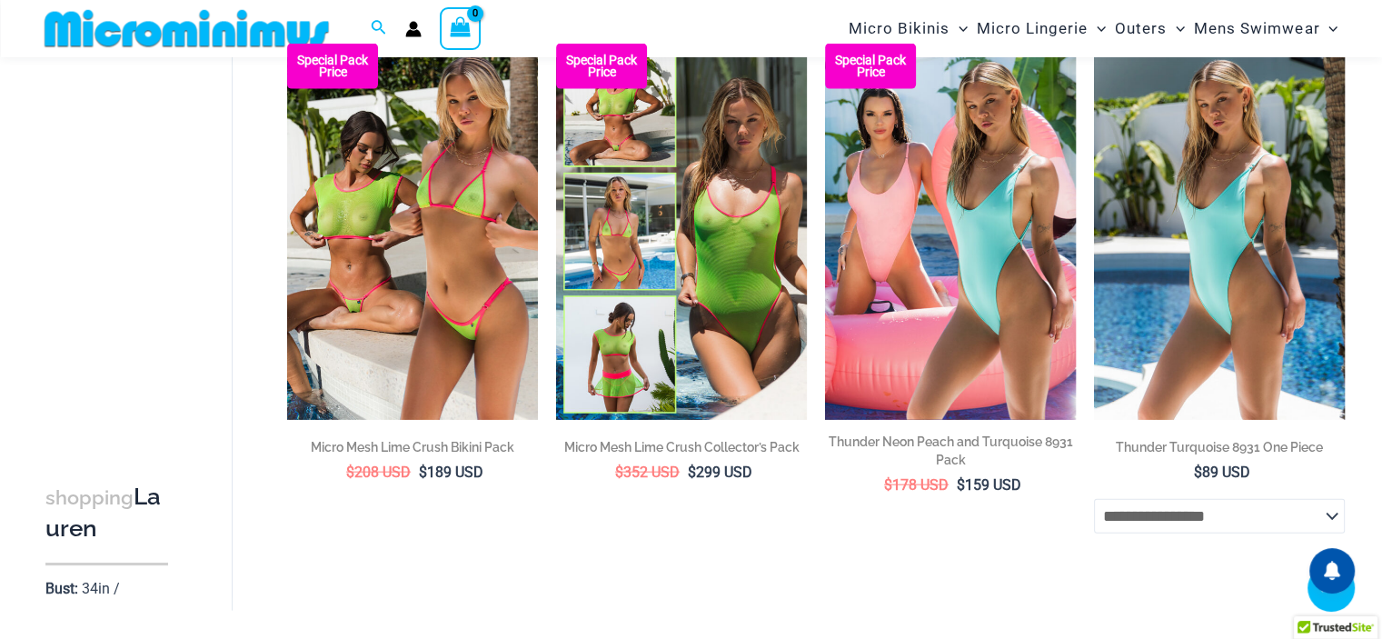
scroll to position [4452, 0]
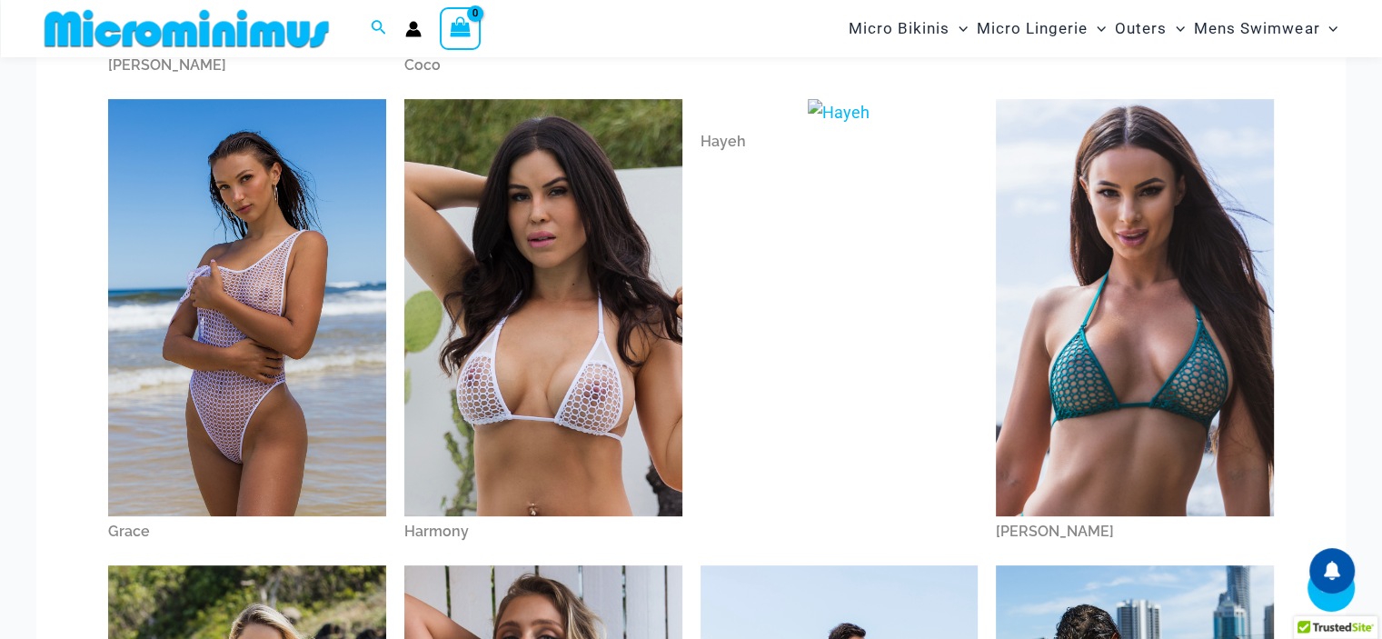
scroll to position [620, 0]
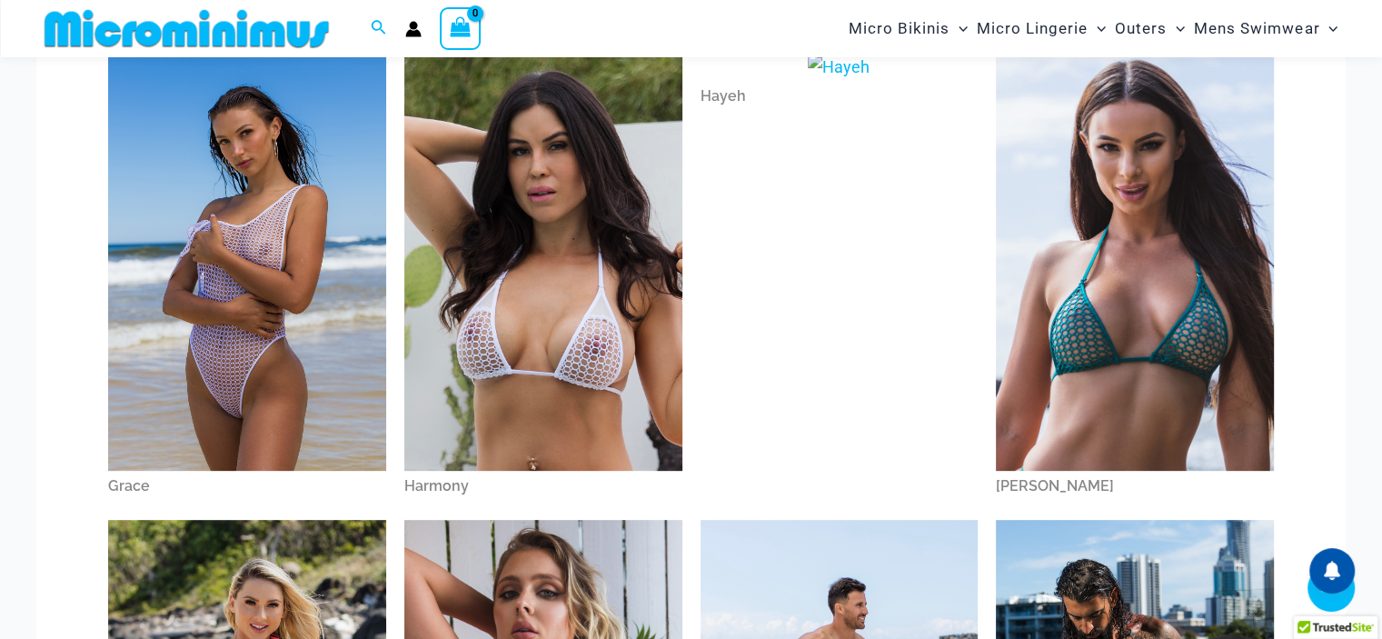
click at [1096, 327] on img at bounding box center [1135, 262] width 278 height 417
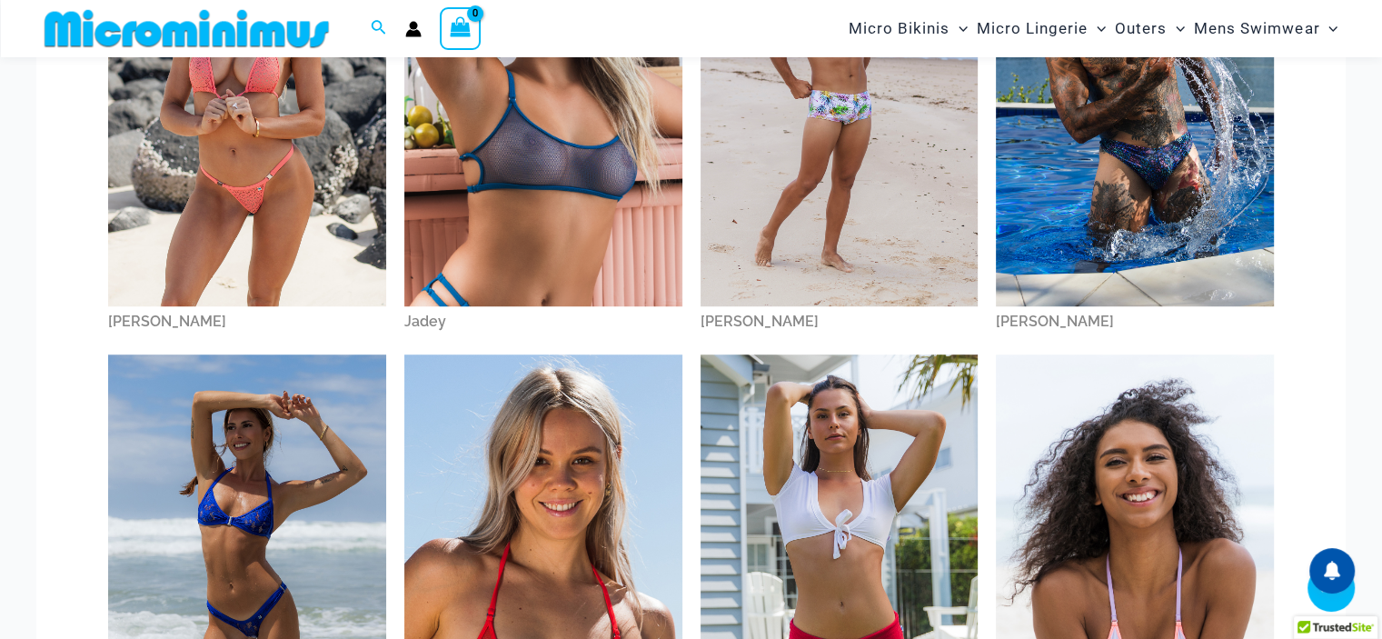
scroll to position [1523, 0]
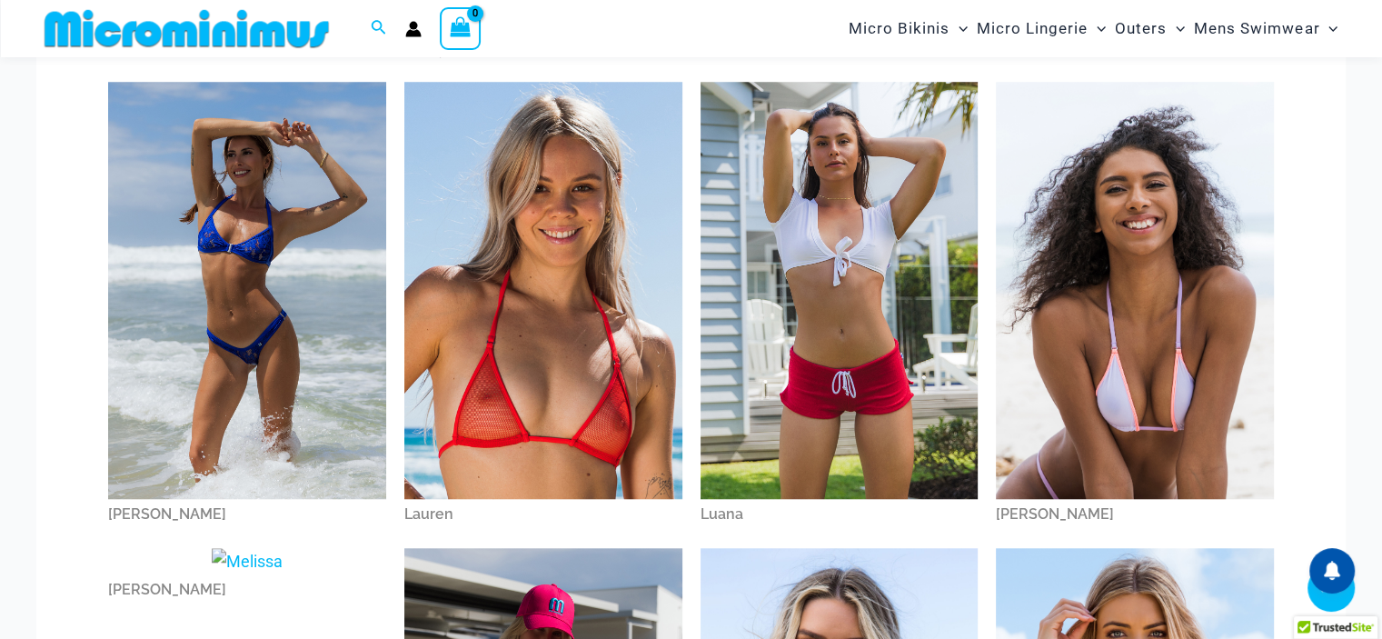
click at [521, 290] on img at bounding box center [543, 290] width 278 height 417
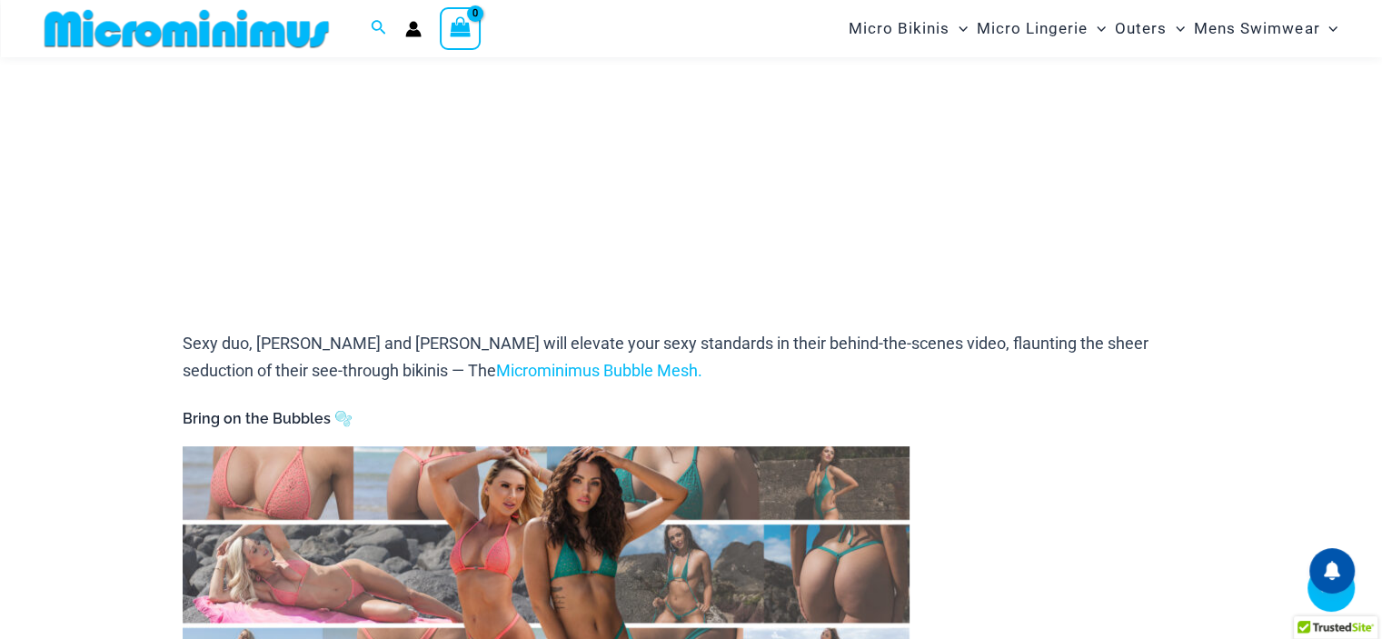
scroll to position [803, 0]
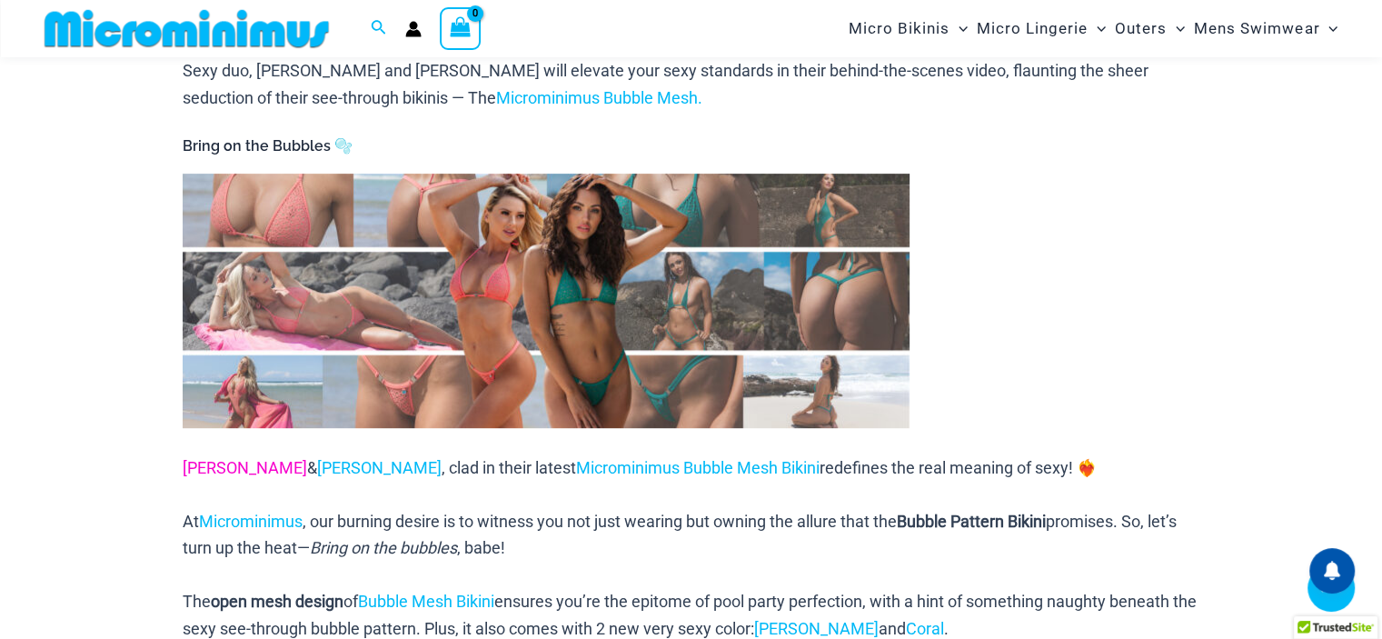
click at [204, 458] on link "Ilana" at bounding box center [245, 467] width 124 height 19
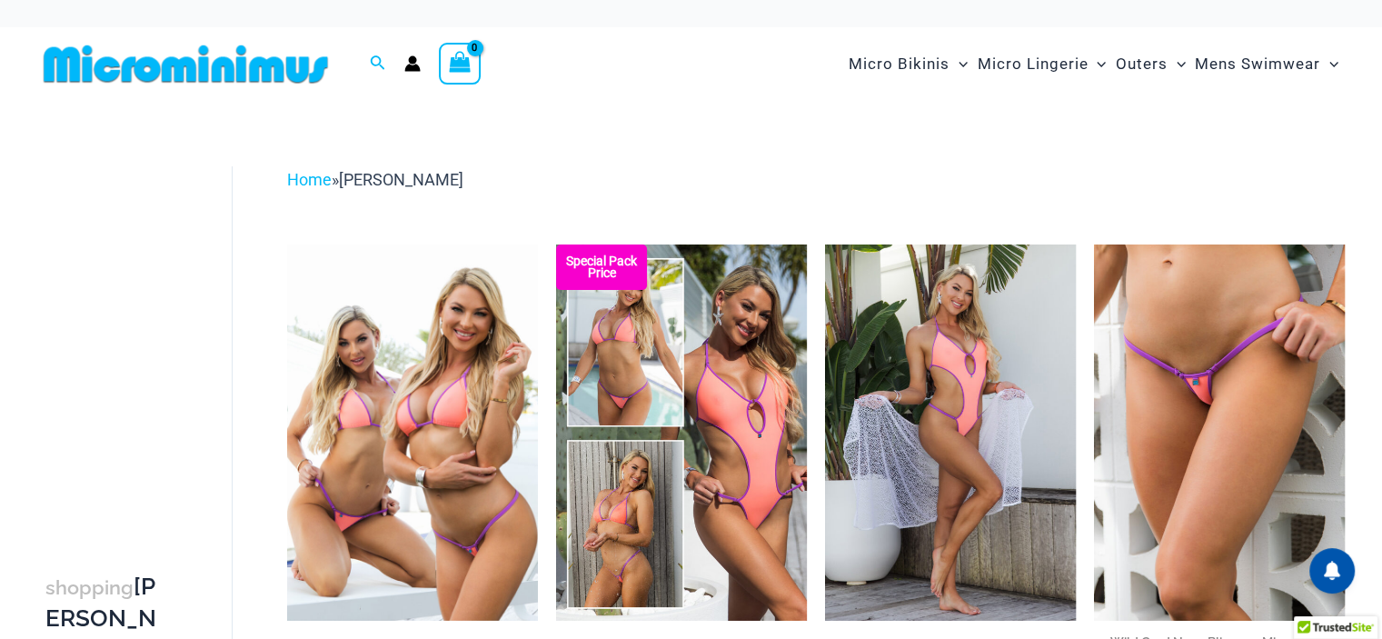
drag, startPoint x: 405, startPoint y: 174, endPoint x: 345, endPoint y: 181, distance: 60.4
click at [345, 181] on div "Home » [PERSON_NAME]" at bounding box center [815, 179] width 1057 height 27
copy span "[PERSON_NAME]"
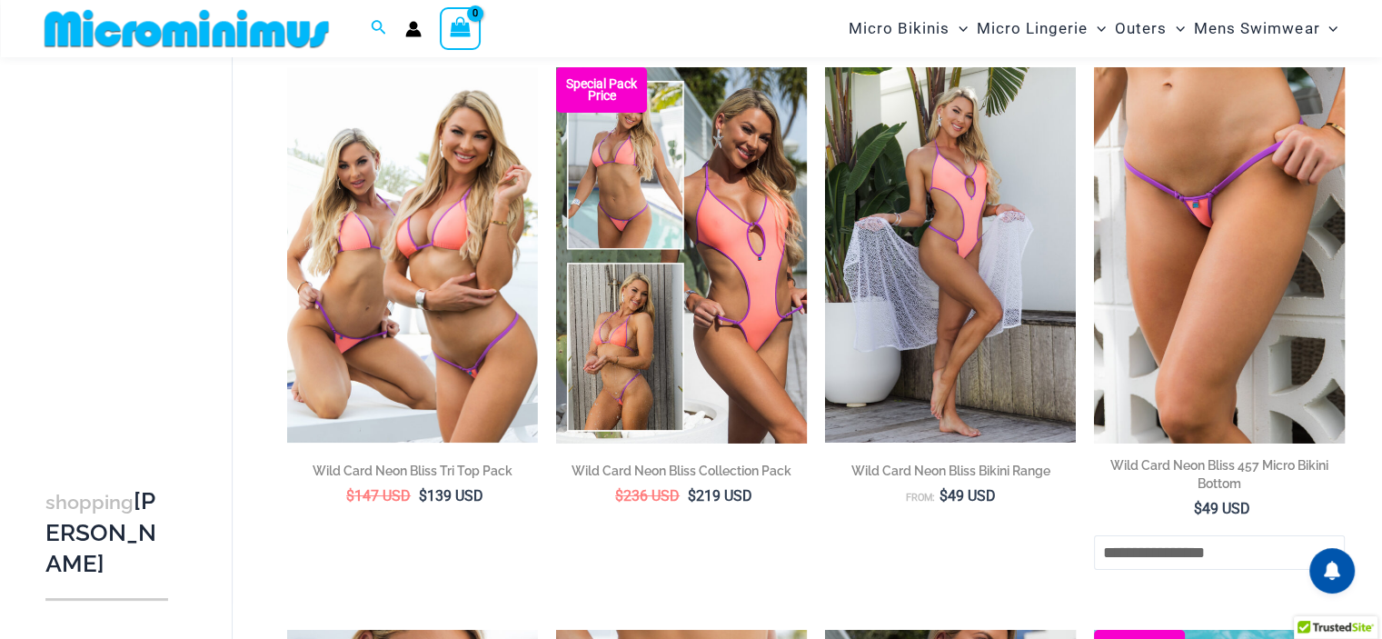
scroll to position [259, 0]
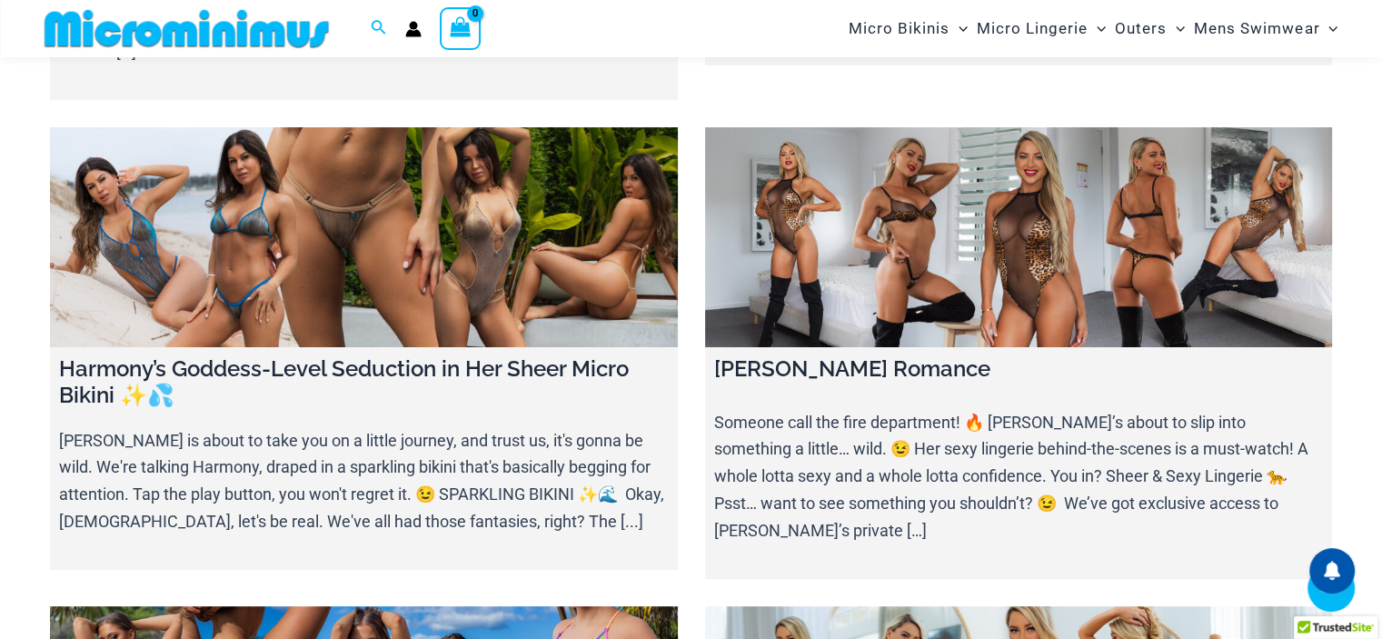
scroll to position [529, 0]
click at [950, 235] on link at bounding box center [1019, 238] width 628 height 220
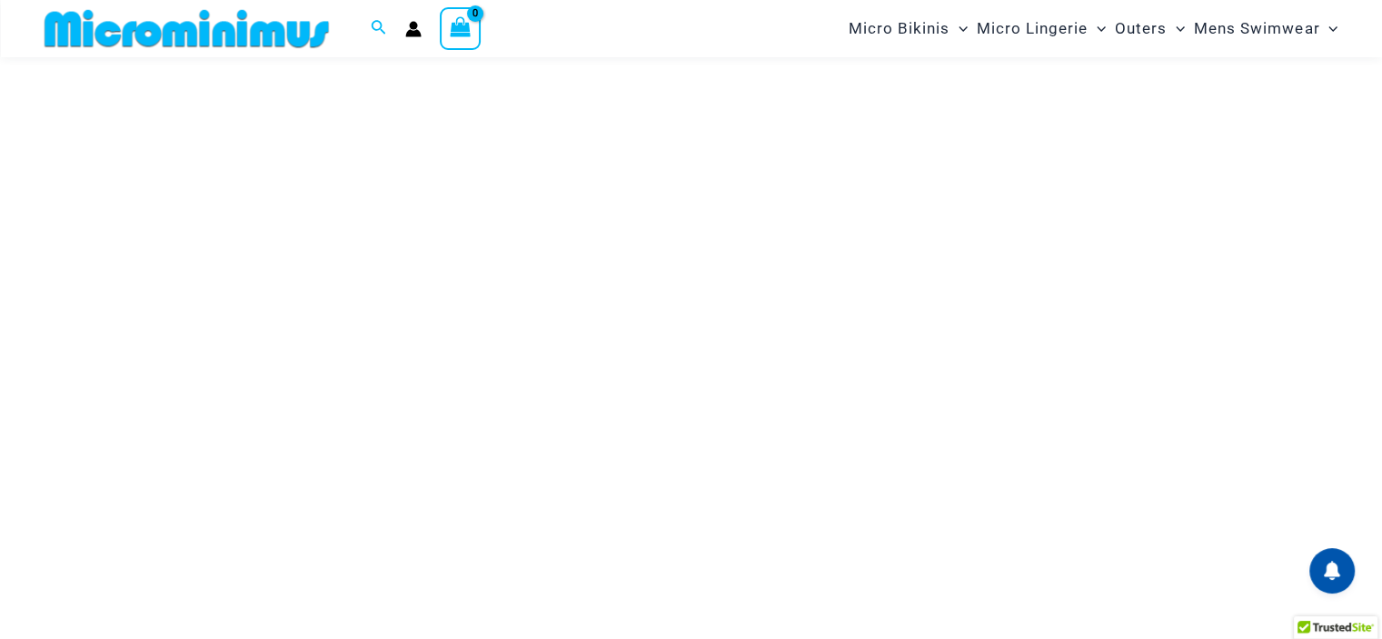
scroll to position [349, 0]
